Goal: Feedback & Contribution: Submit feedback/report problem

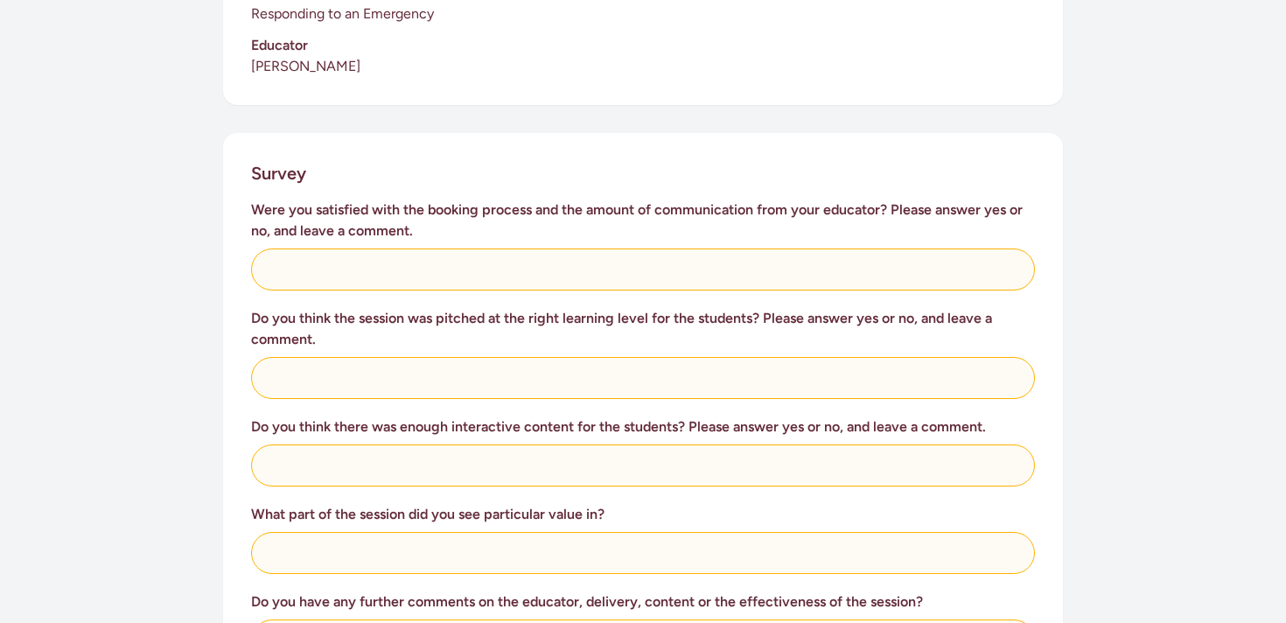
scroll to position [603, 0]
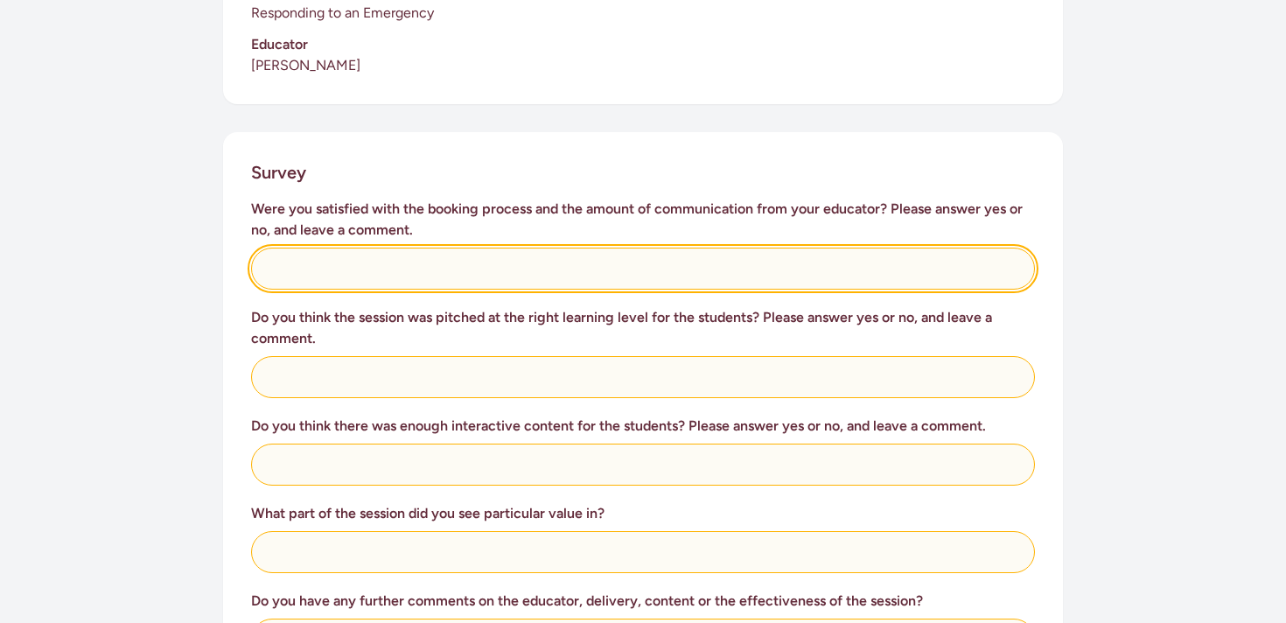
click at [441, 248] on input "text" at bounding box center [643, 269] width 784 height 42
type input "Yes"
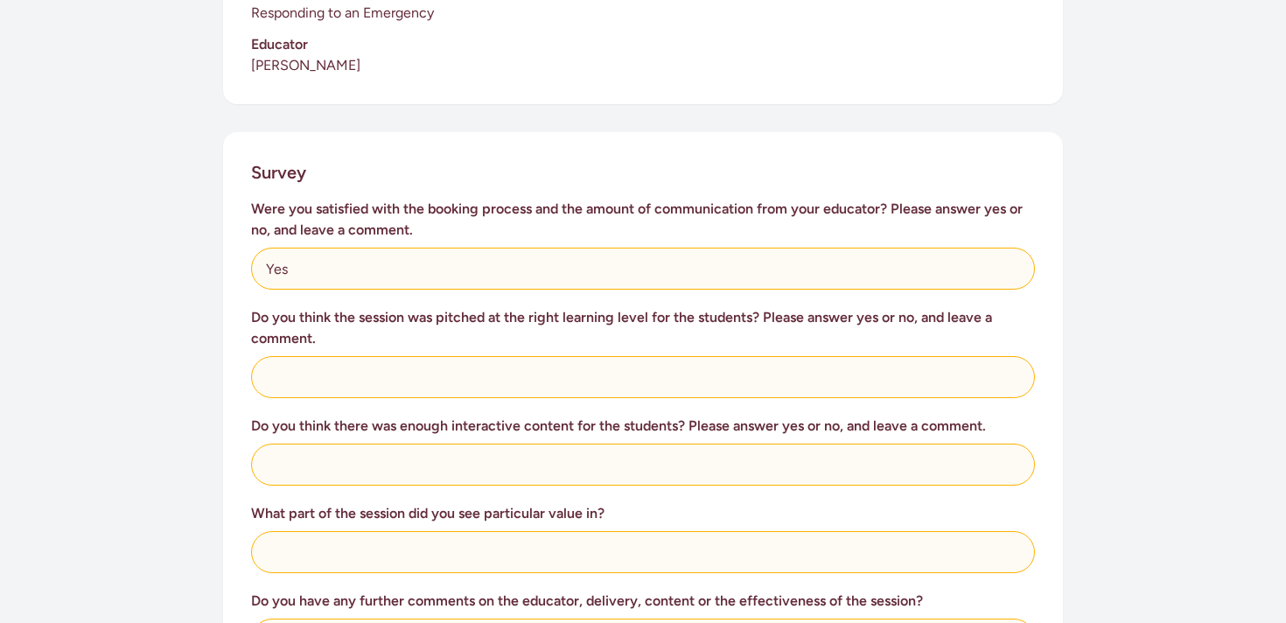
click at [177, 310] on div "This survey is for teachers to provide feedback on the St [PERSON_NAME] in Scho…" at bounding box center [643, 360] width 1286 height 1591
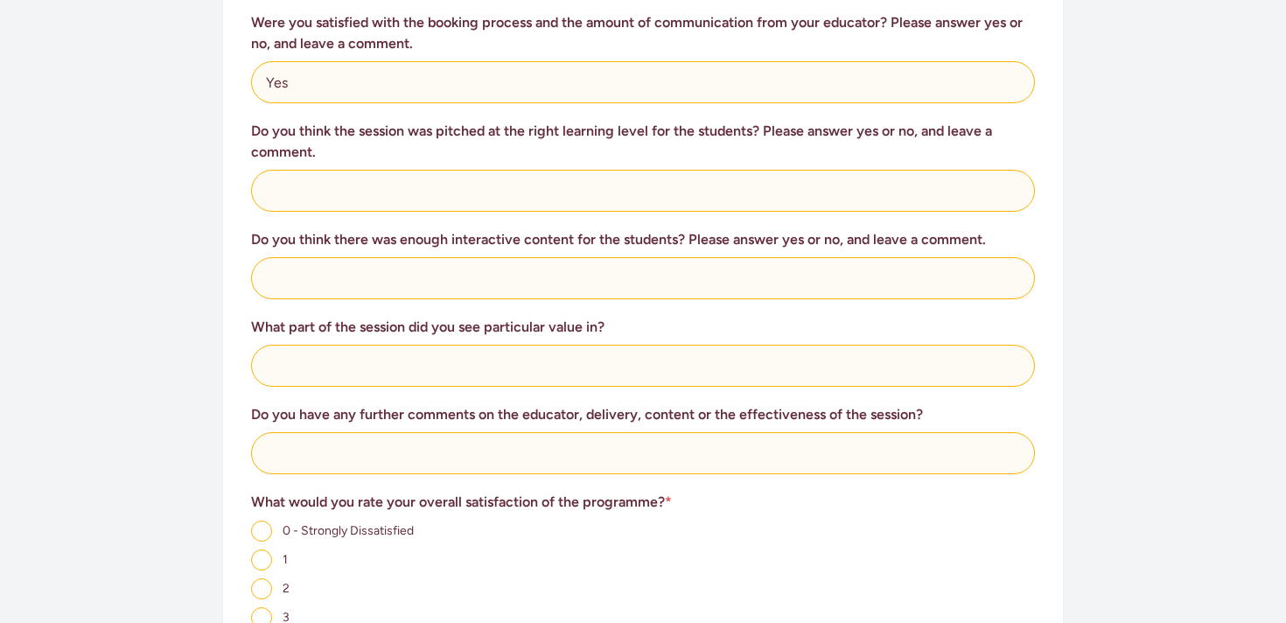
scroll to position [792, 0]
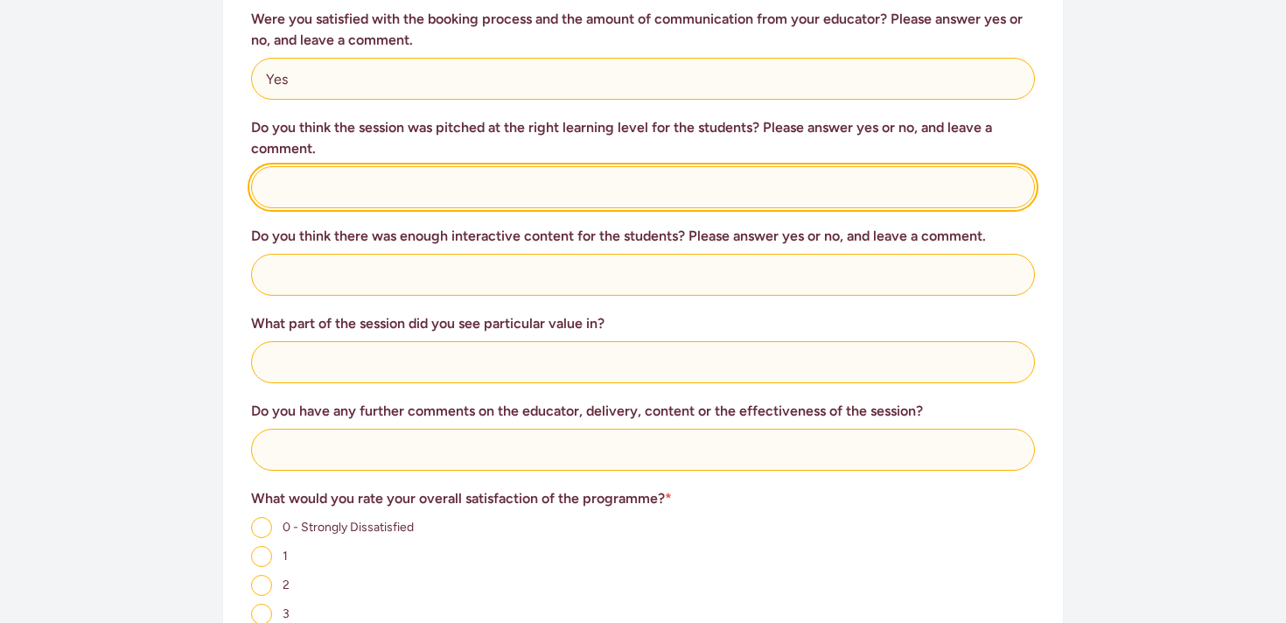
click at [378, 185] on input "text" at bounding box center [643, 187] width 784 height 42
type input "Yes"
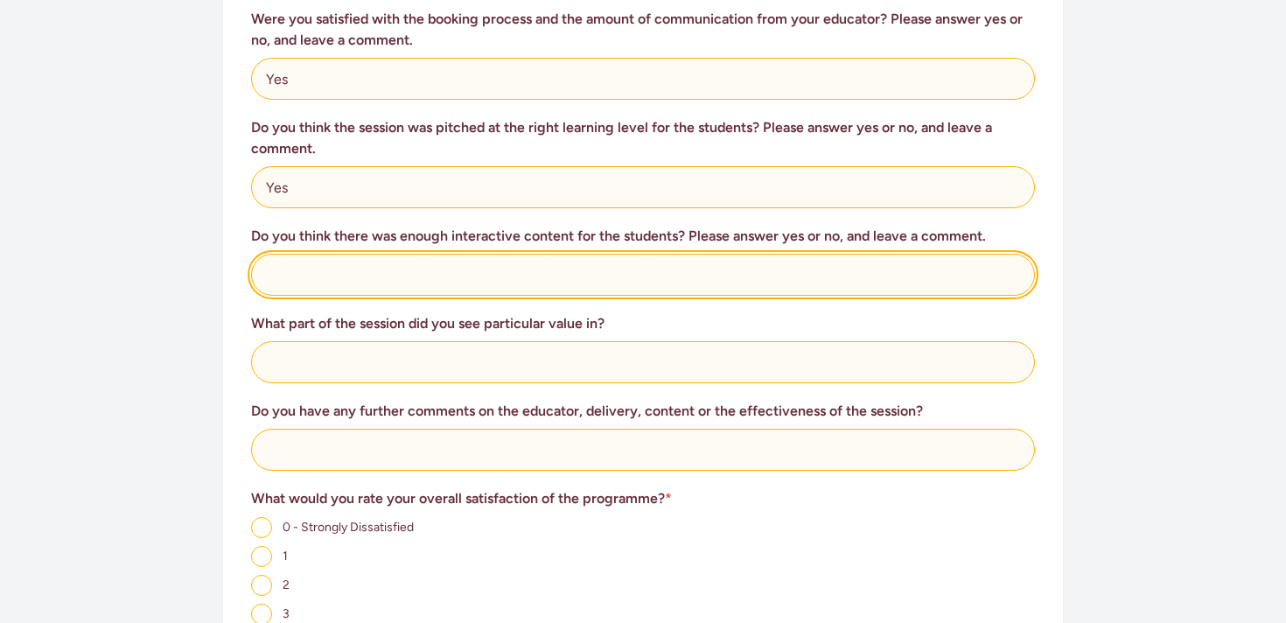
click at [335, 267] on input "text" at bounding box center [643, 275] width 784 height 42
type input "Yes"
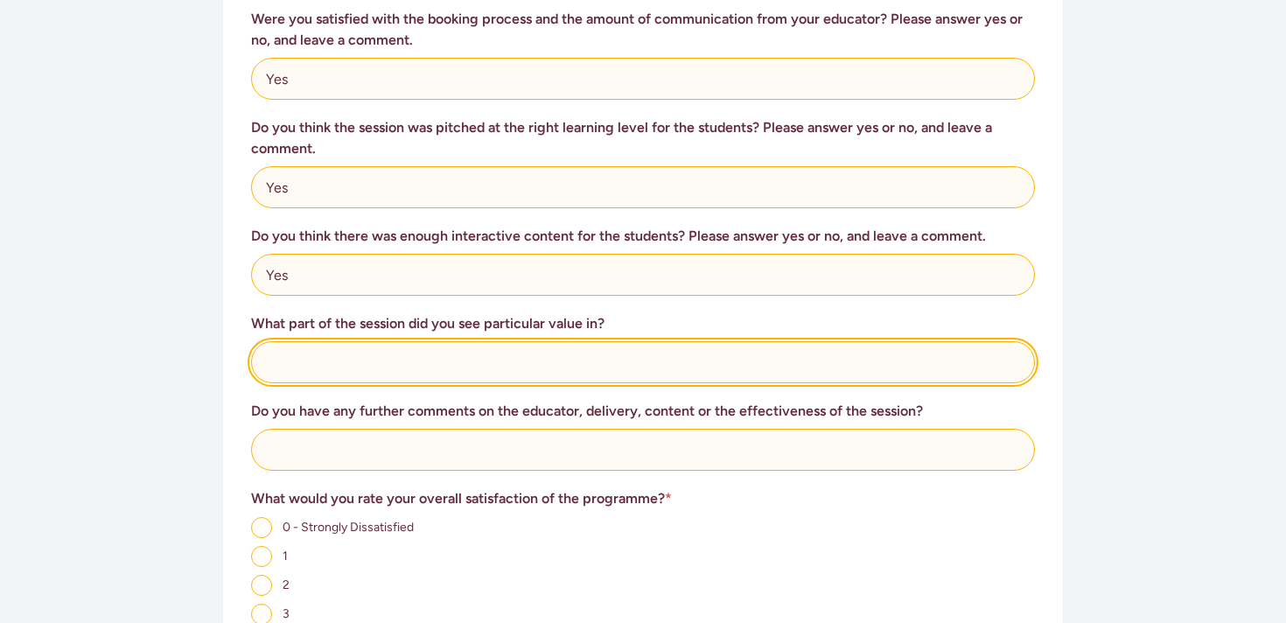
click at [326, 355] on input "text" at bounding box center [643, 362] width 784 height 42
type input "DRSABC"
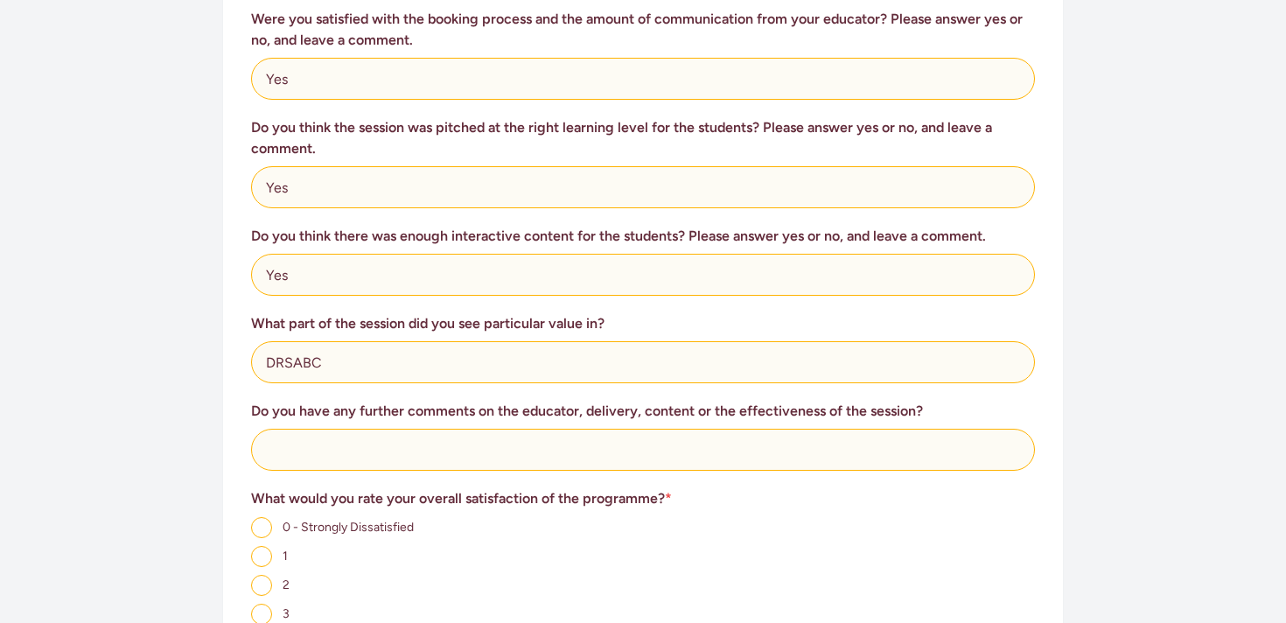
click at [129, 415] on div "This survey is for teachers to provide feedback on the St [PERSON_NAME] in Scho…" at bounding box center [643, 171] width 1286 height 1591
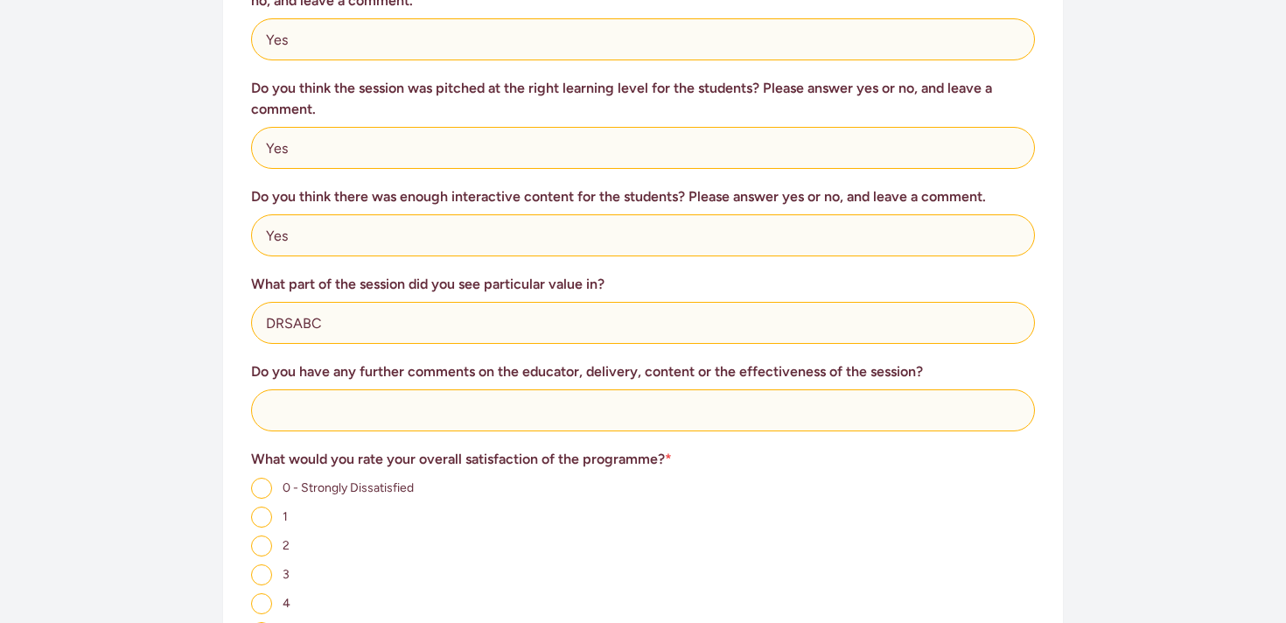
scroll to position [869, 0]
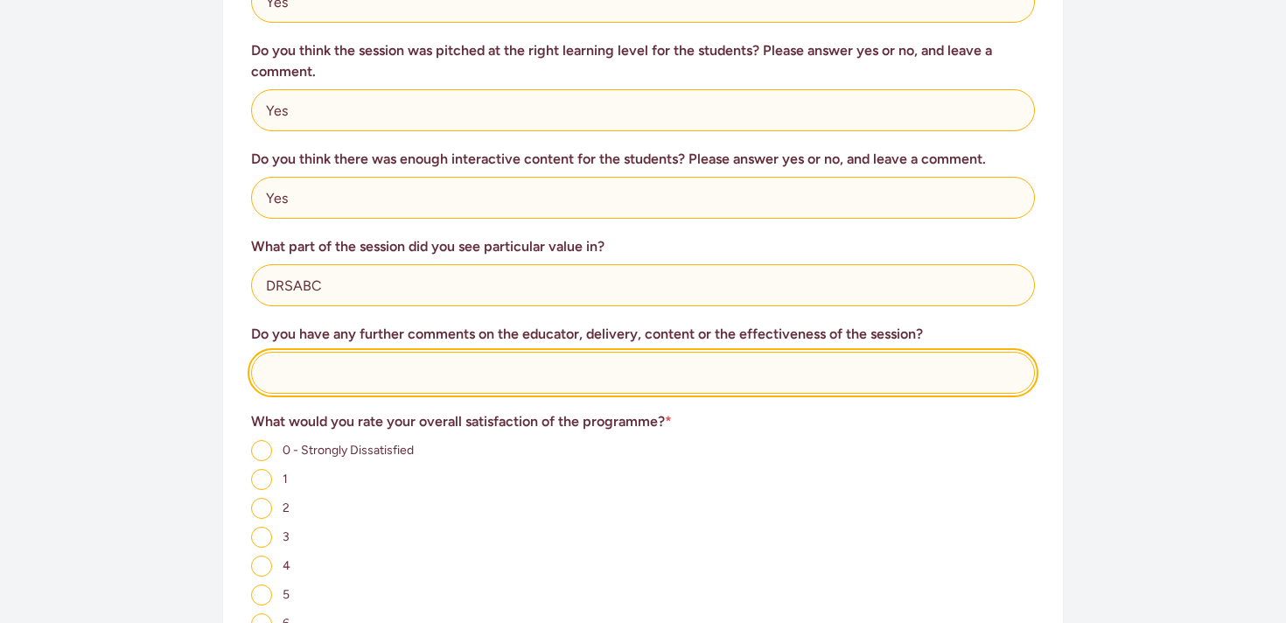
click at [504, 355] on input "text" at bounding box center [643, 373] width 784 height 42
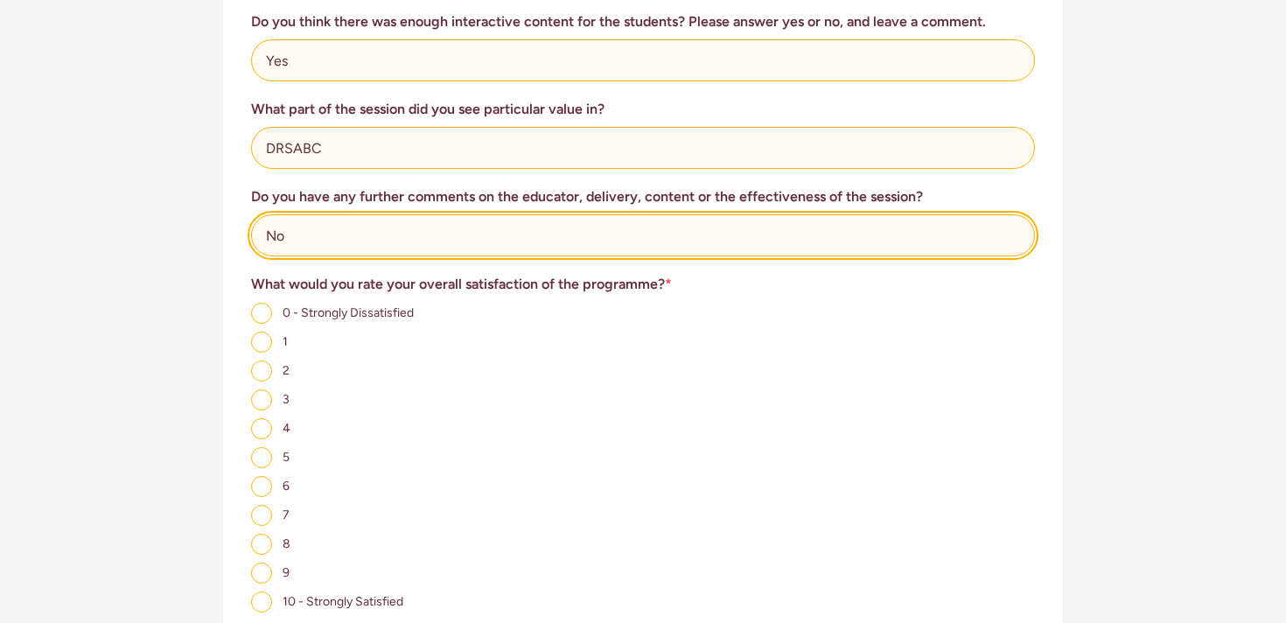
scroll to position [1033, 0]
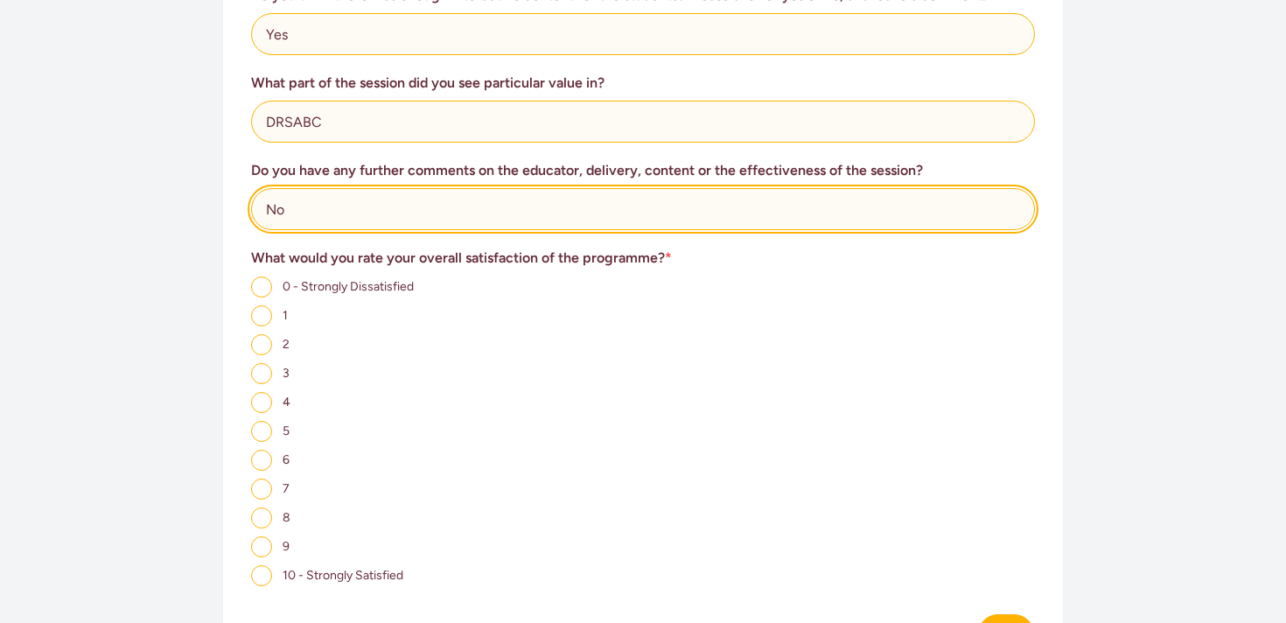
type input "No"
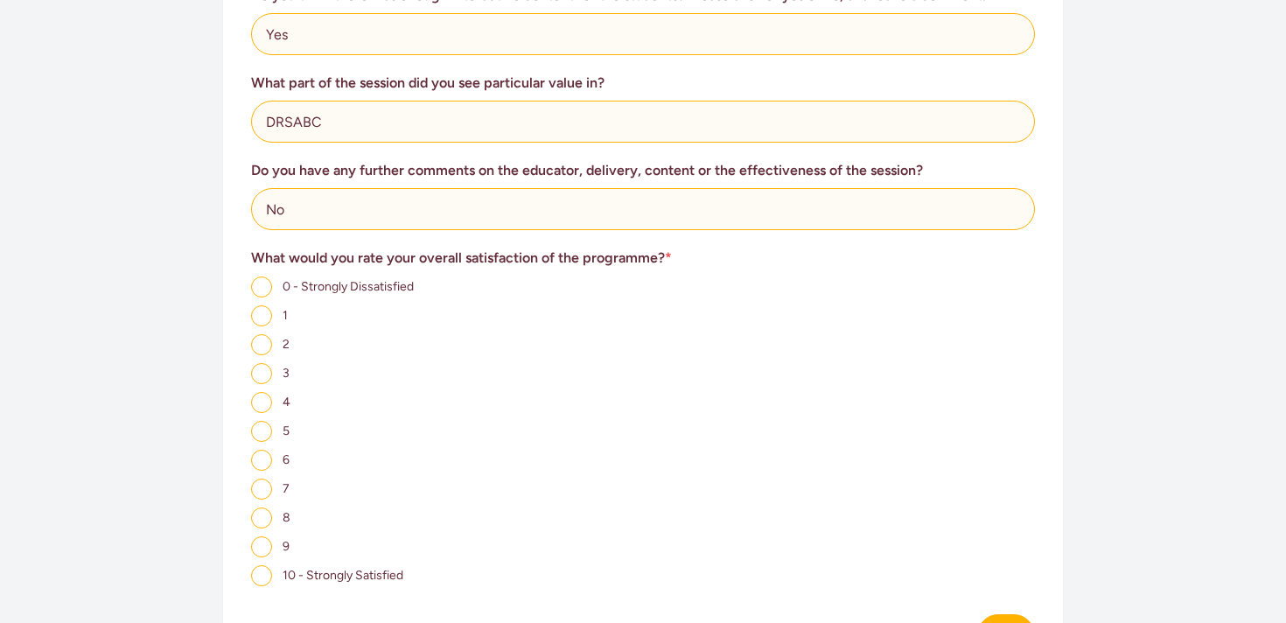
click at [308, 568] on span "10 - Strongly Satisfied" at bounding box center [342, 575] width 121 height 15
click at [272, 565] on input "10 - Strongly Satisfied" at bounding box center [261, 575] width 21 height 21
radio input "true"
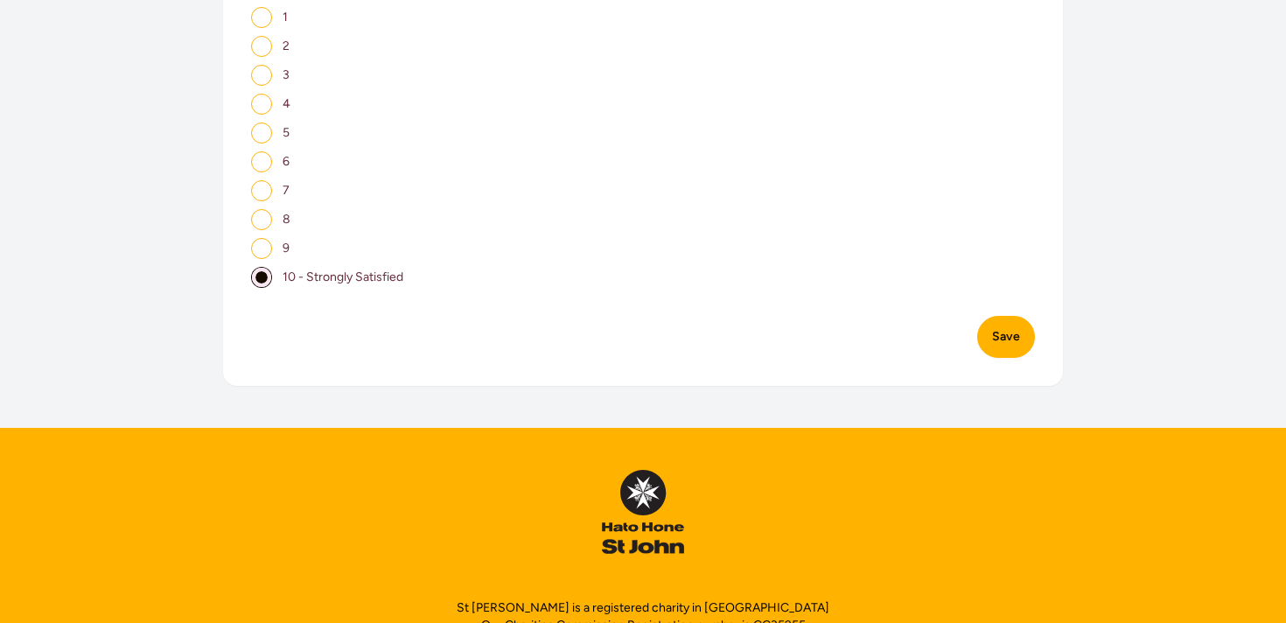
scroll to position [1339, 0]
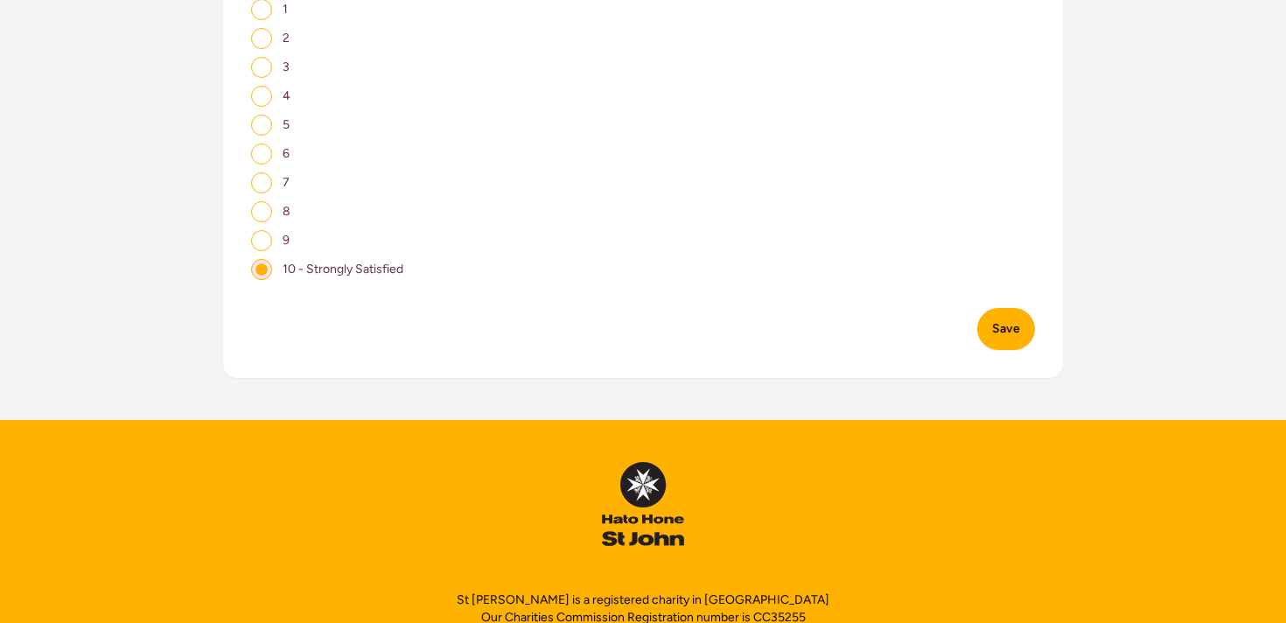
click at [1025, 310] on button "Save" at bounding box center [1006, 329] width 58 height 42
